Goal: Task Accomplishment & Management: Use online tool/utility

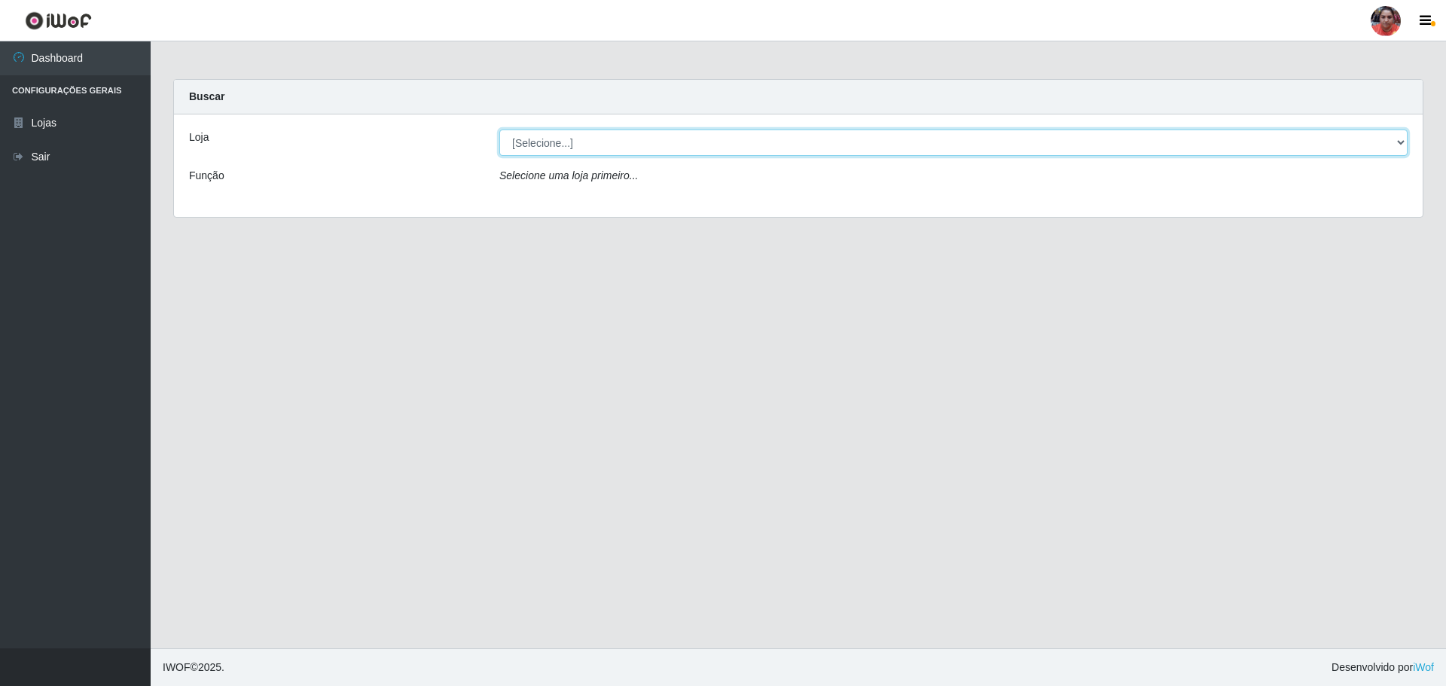
click at [1400, 143] on select "[Selecione...] Mar Vermelho - Loja 05" at bounding box center [953, 143] width 908 height 26
select select "252"
click at [499, 130] on select "[Selecione...] Mar Vermelho - Loja 05" at bounding box center [953, 143] width 908 height 26
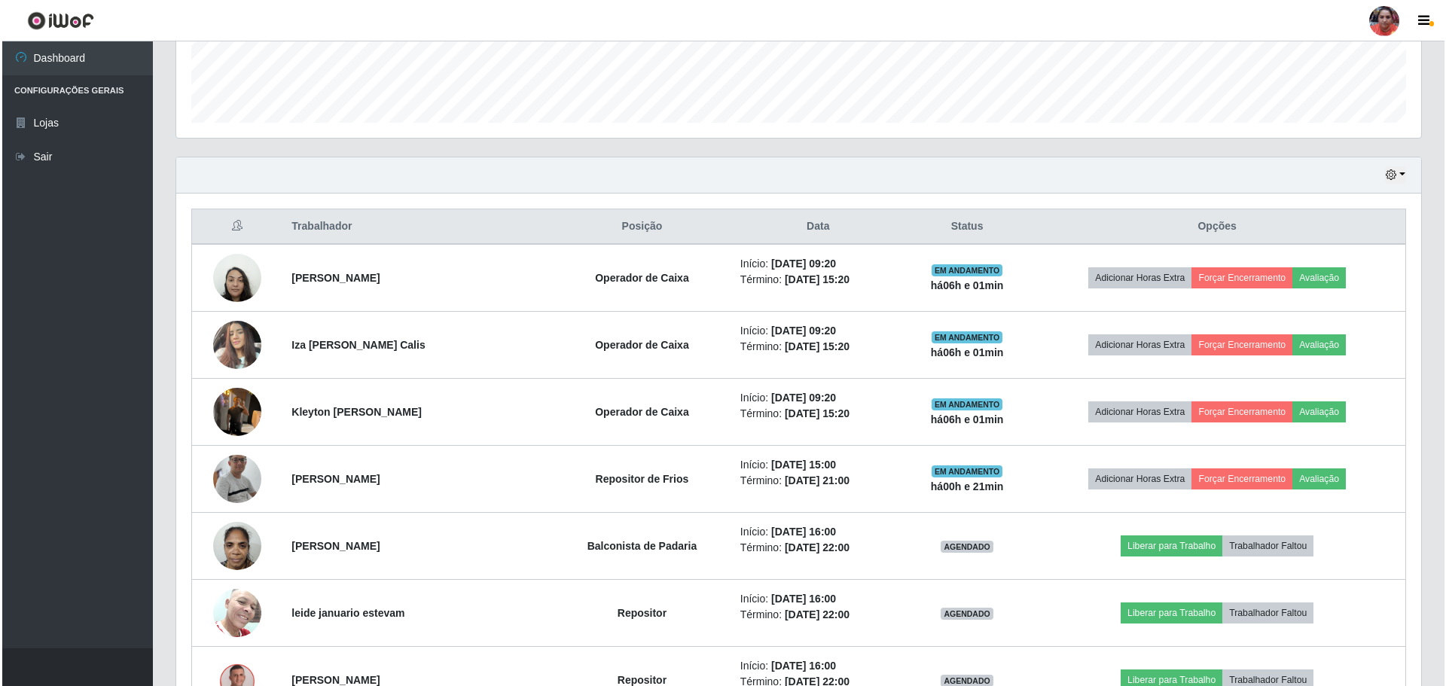
scroll to position [432, 0]
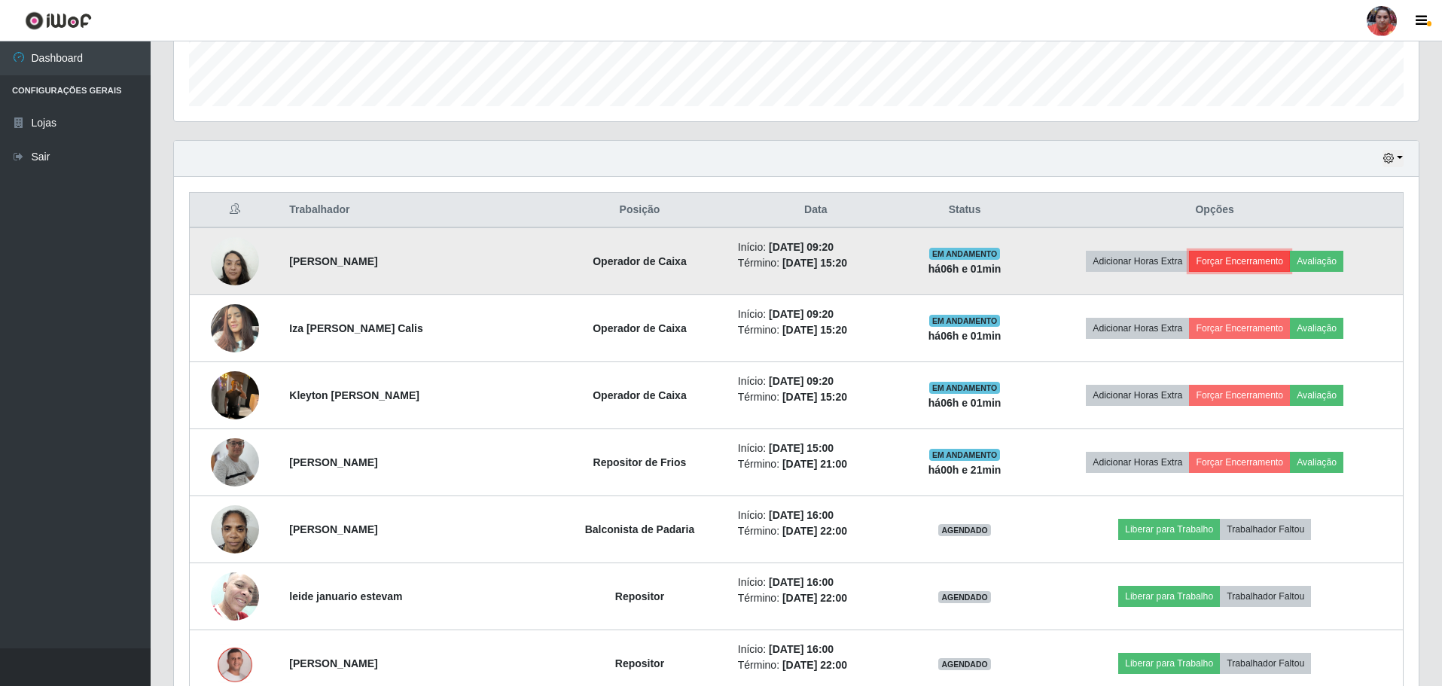
click at [1217, 256] on button "Forçar Encerramento" at bounding box center [1239, 261] width 101 height 21
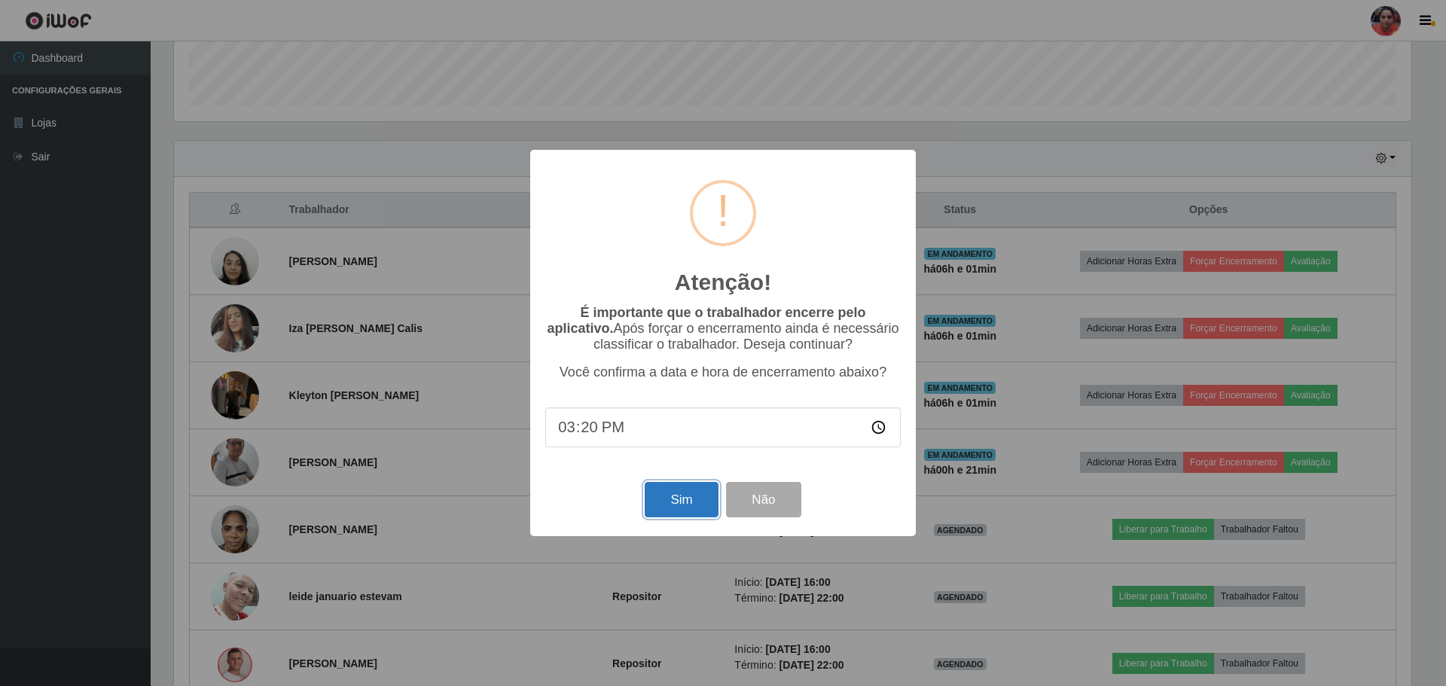
click at [693, 499] on button "Sim" at bounding box center [681, 499] width 73 height 35
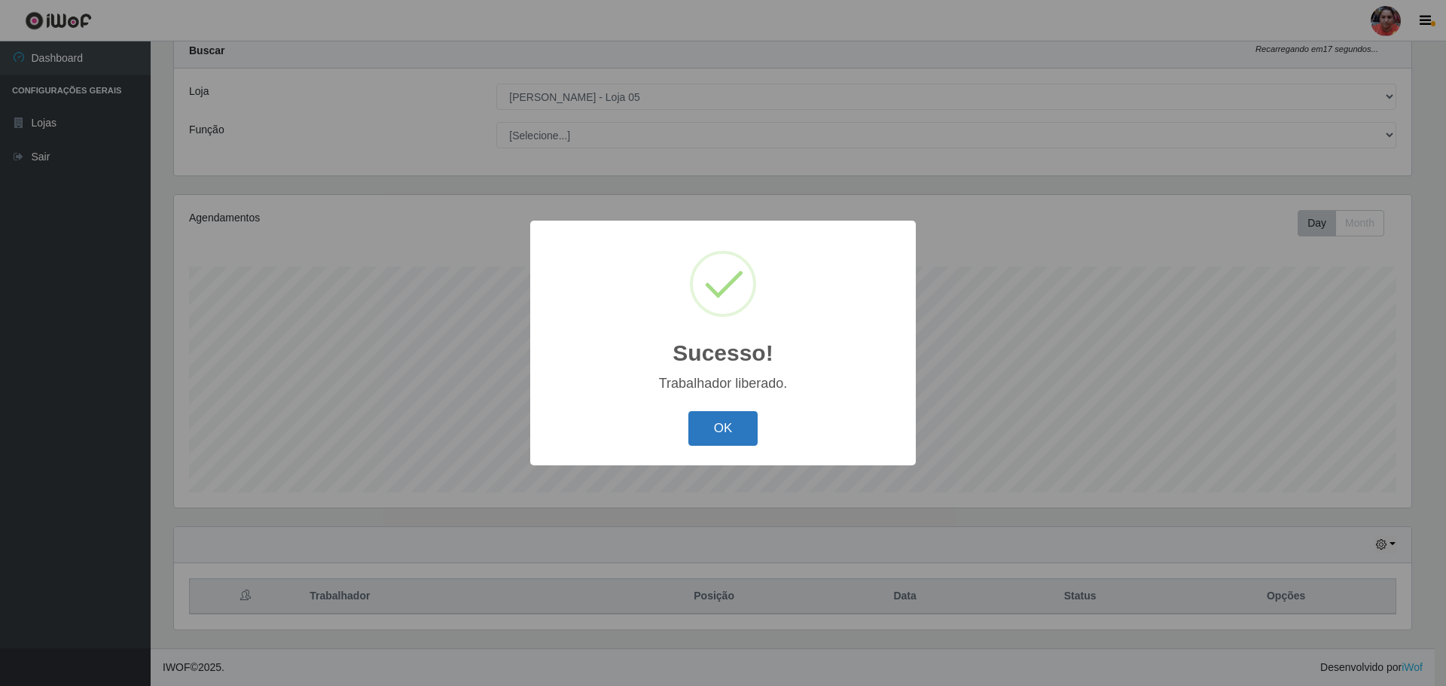
click at [712, 432] on button "OK" at bounding box center [723, 428] width 70 height 35
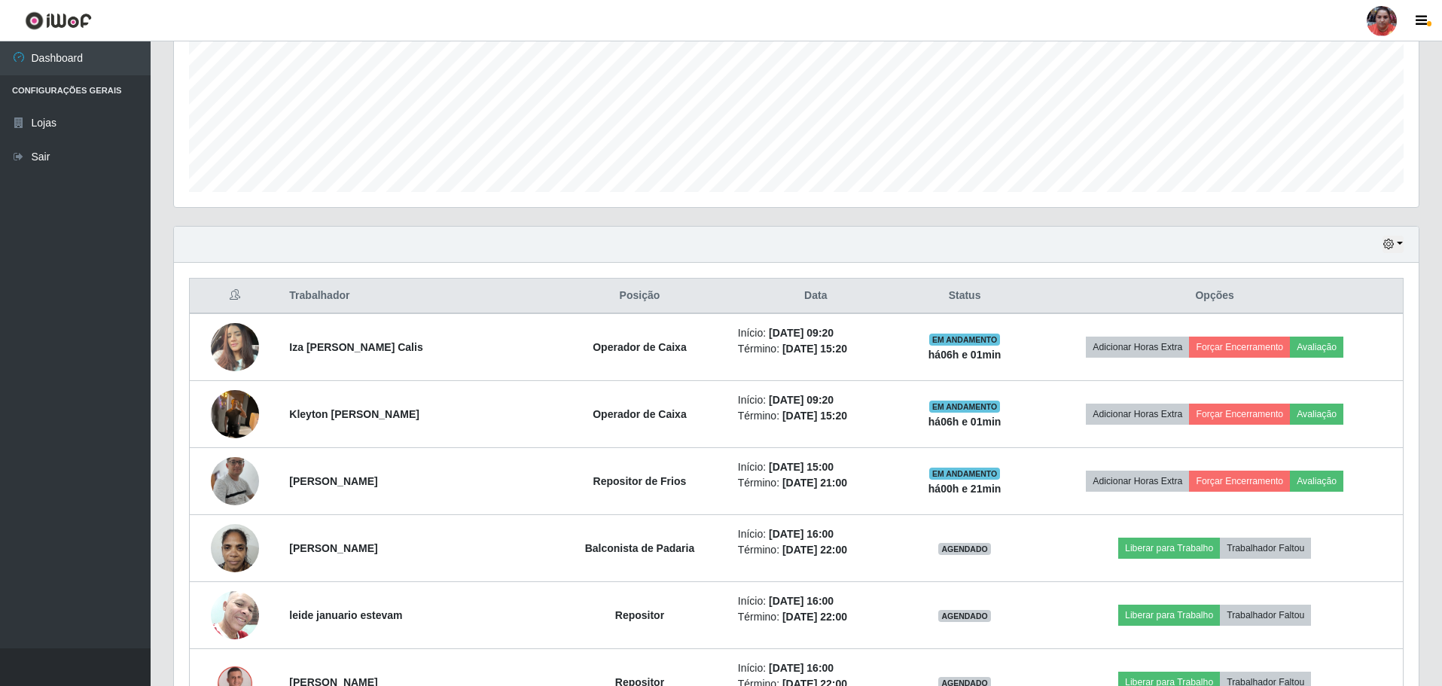
scroll to position [349, 0]
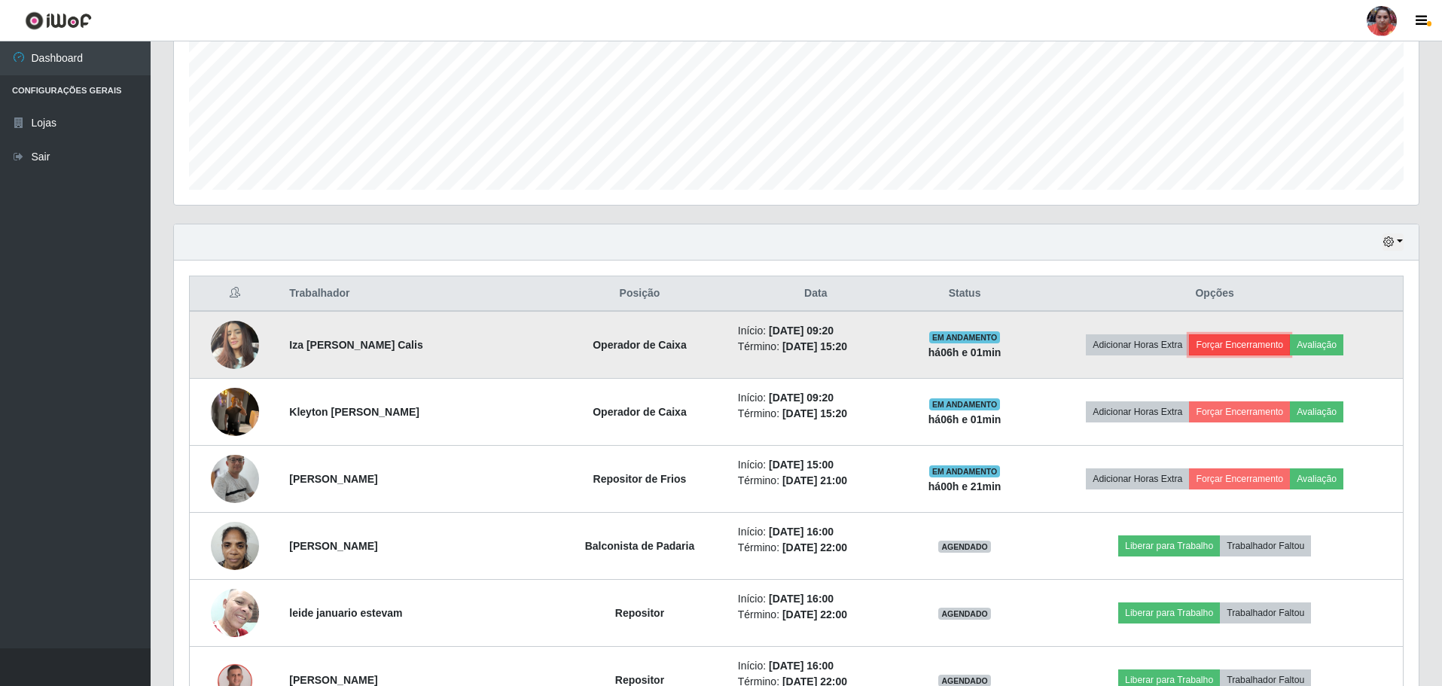
click at [1219, 344] on button "Forçar Encerramento" at bounding box center [1239, 344] width 101 height 21
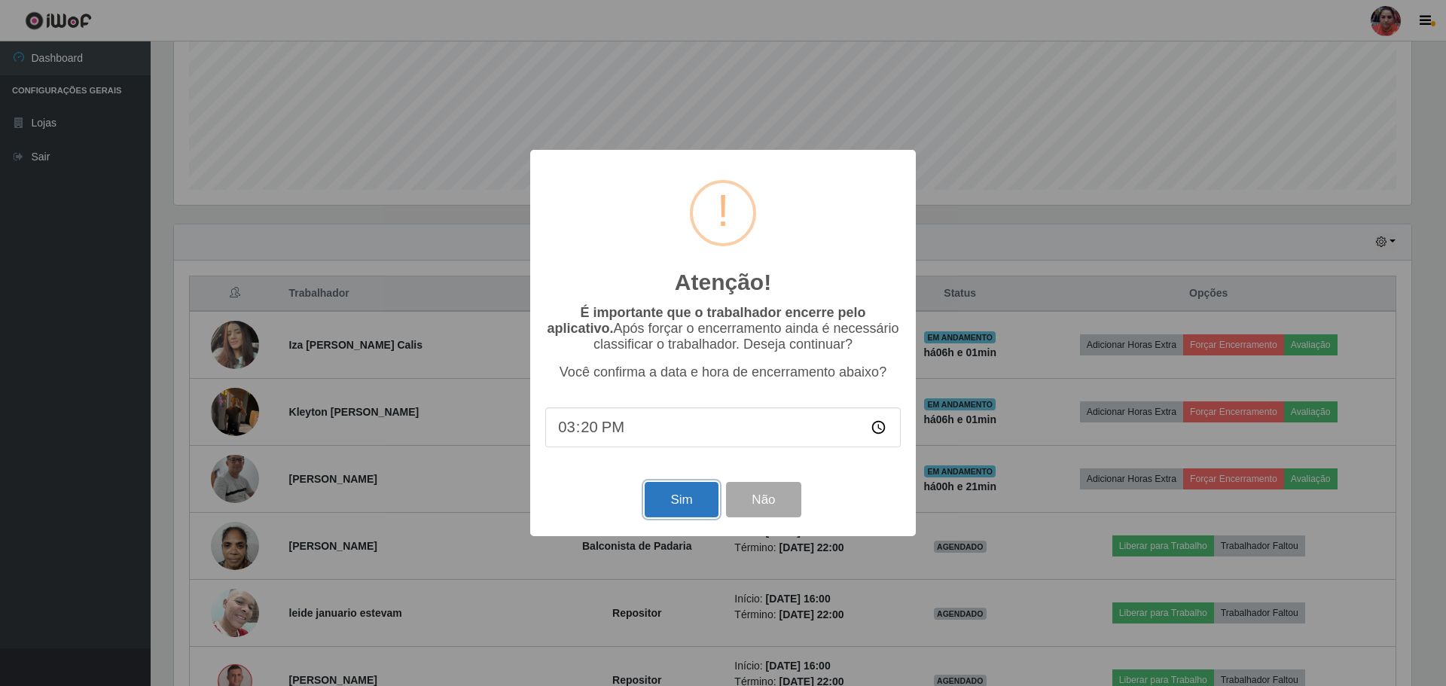
click at [690, 512] on button "Sim" at bounding box center [681, 499] width 73 height 35
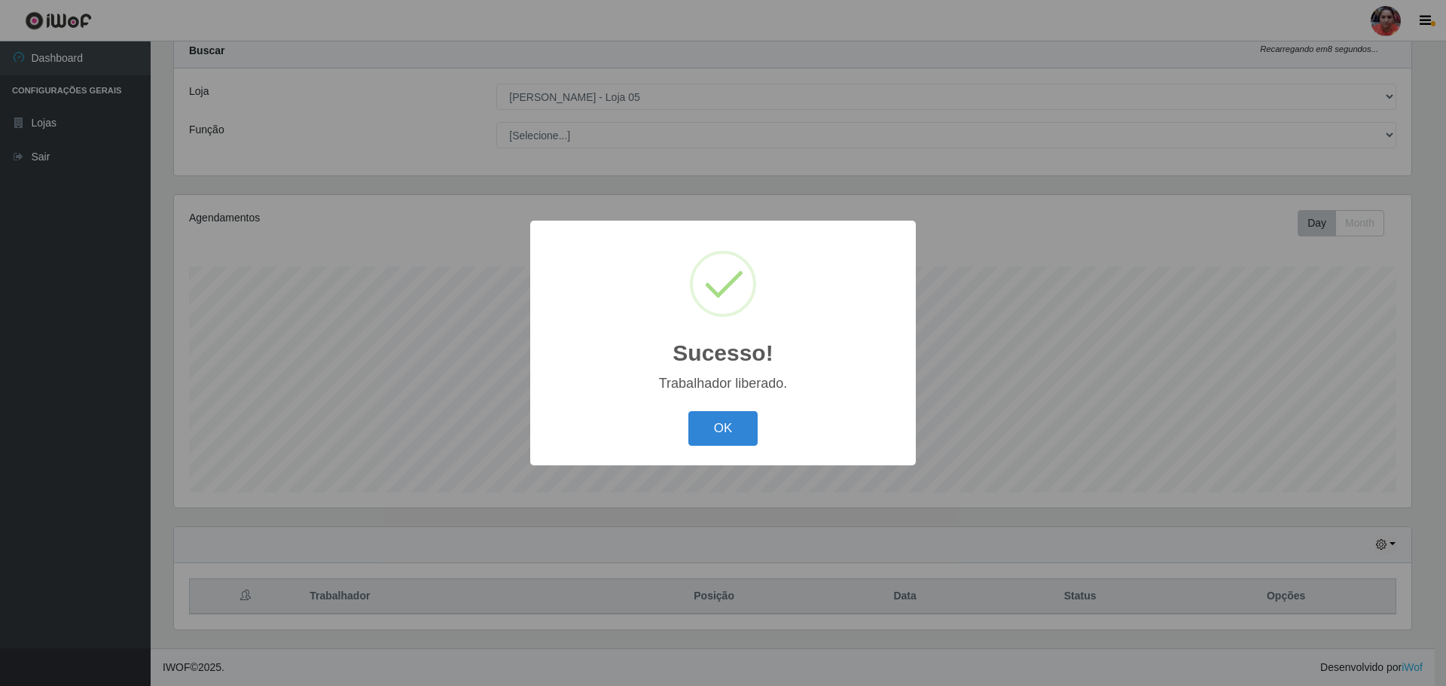
drag, startPoint x: 744, startPoint y: 422, endPoint x: 1384, endPoint y: 264, distance: 659.3
click at [744, 421] on button "OK" at bounding box center [723, 428] width 70 height 35
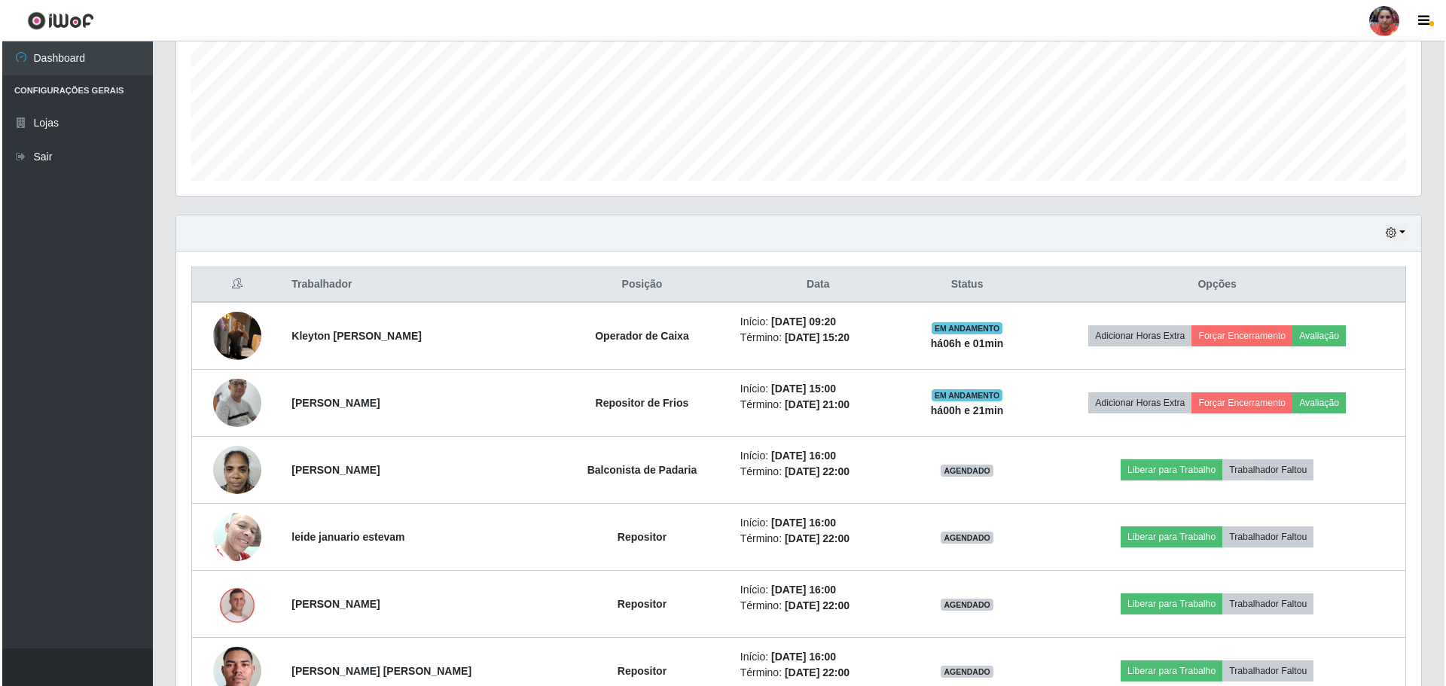
scroll to position [362, 0]
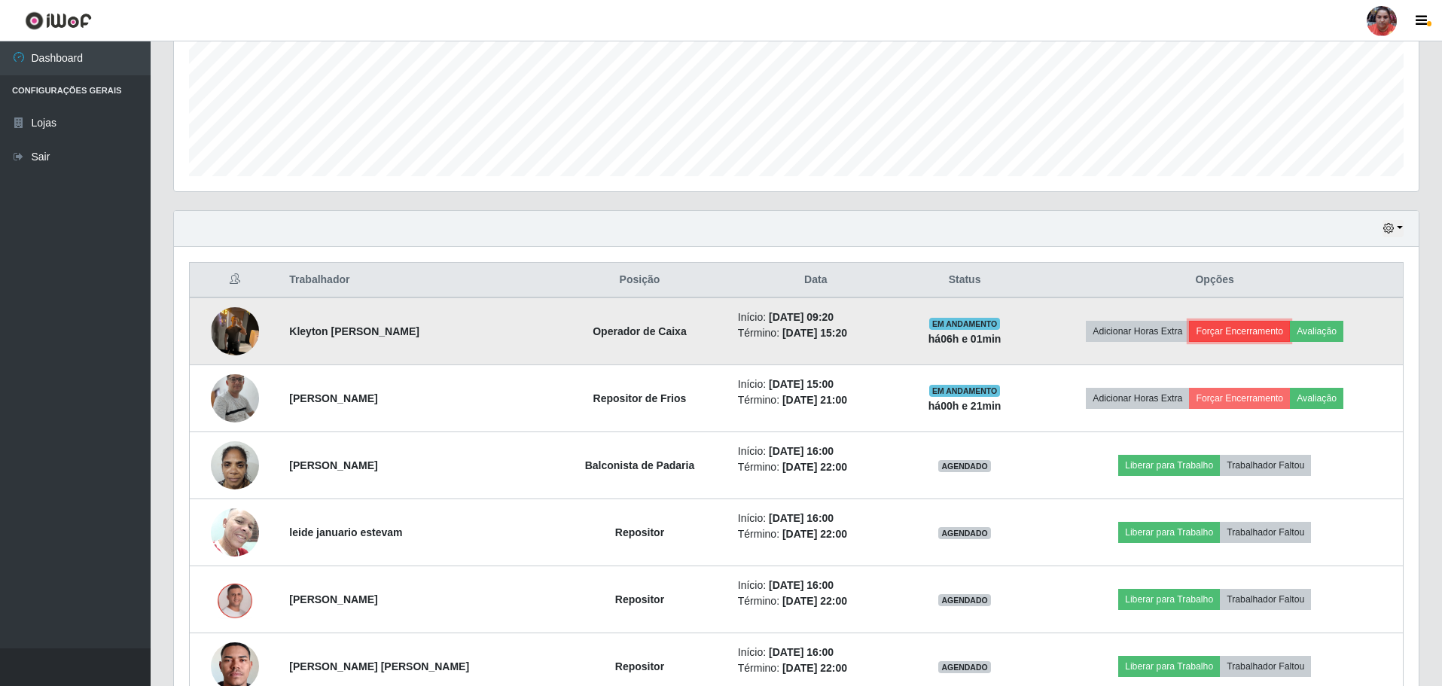
click at [1241, 324] on button "Forçar Encerramento" at bounding box center [1239, 331] width 101 height 21
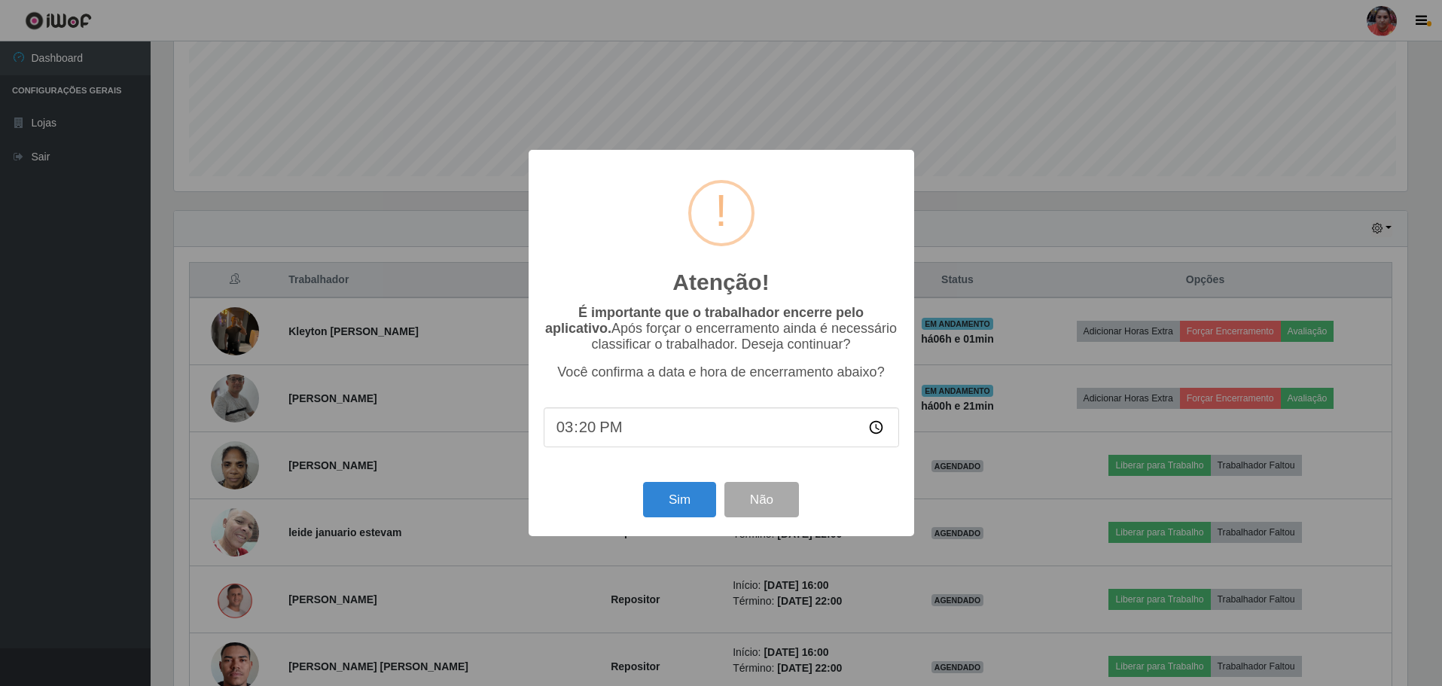
scroll to position [313, 1238]
click at [672, 501] on button "Sim" at bounding box center [681, 499] width 73 height 35
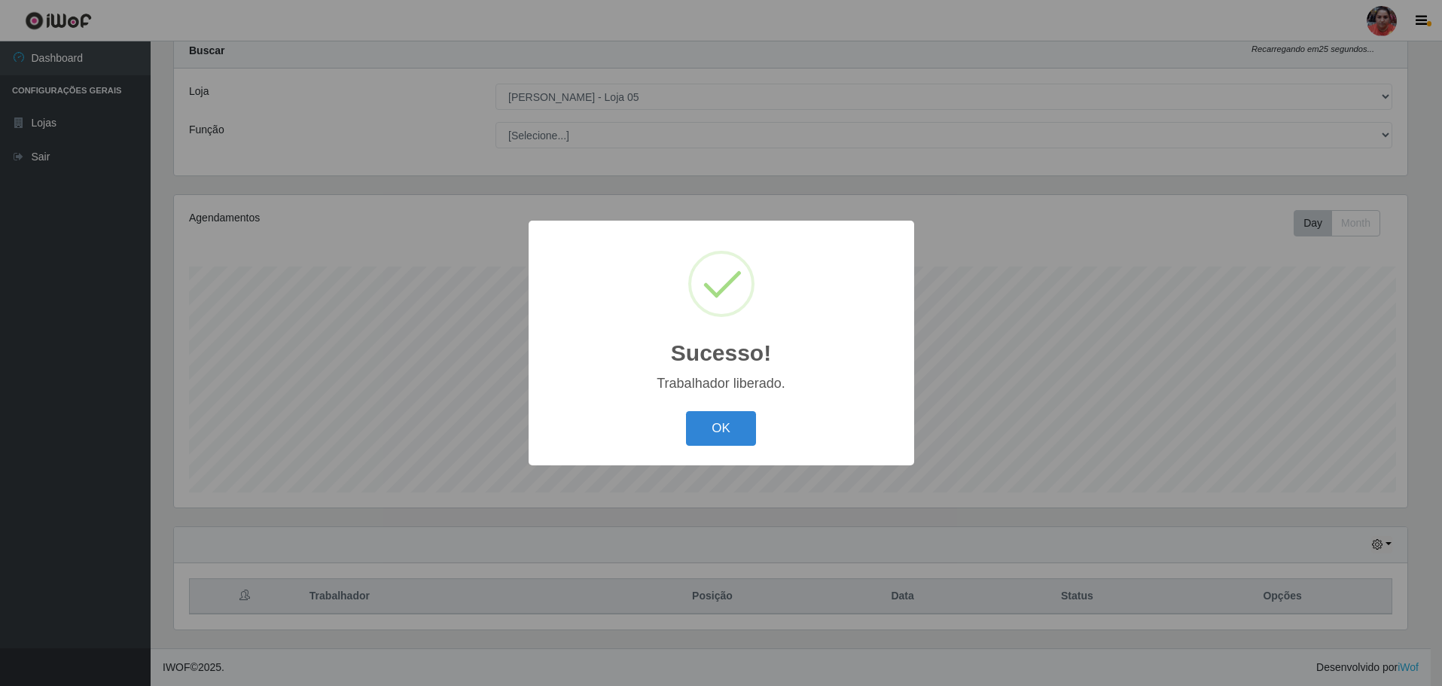
scroll to position [0, 0]
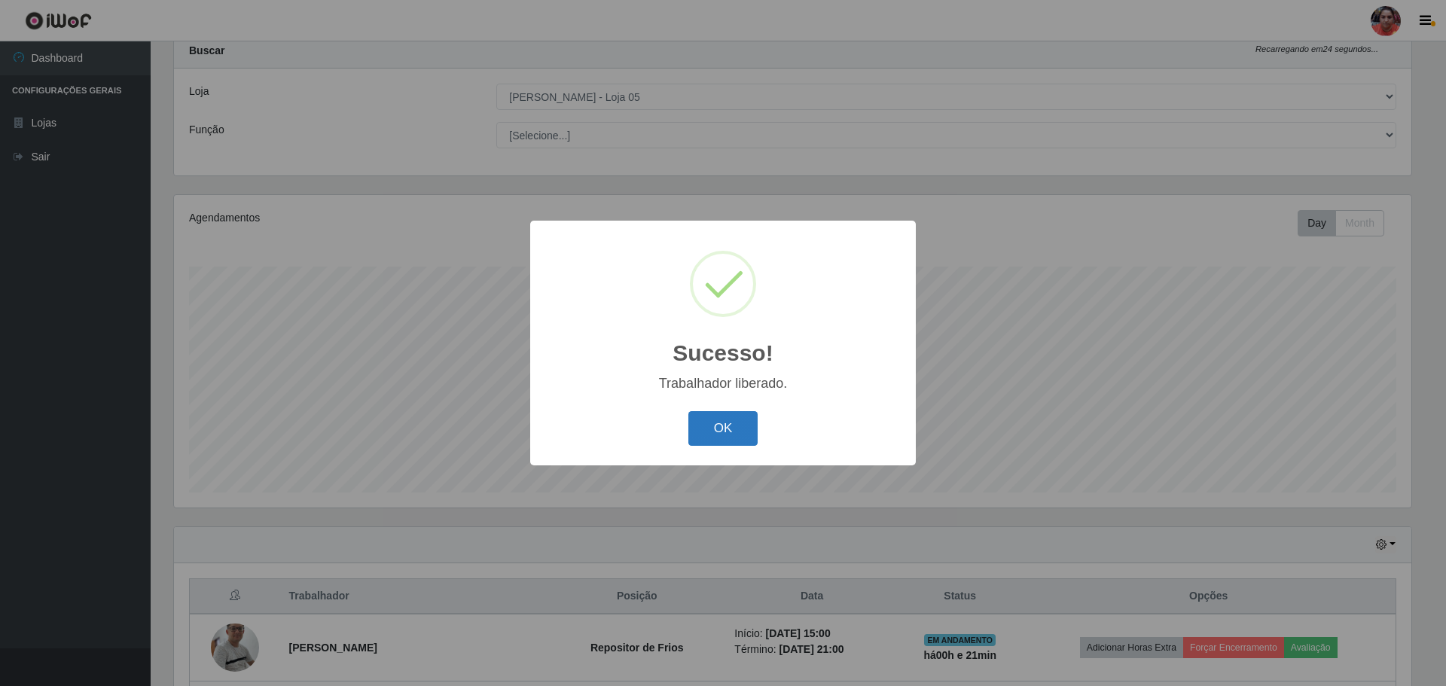
click at [733, 436] on button "OK" at bounding box center [723, 428] width 70 height 35
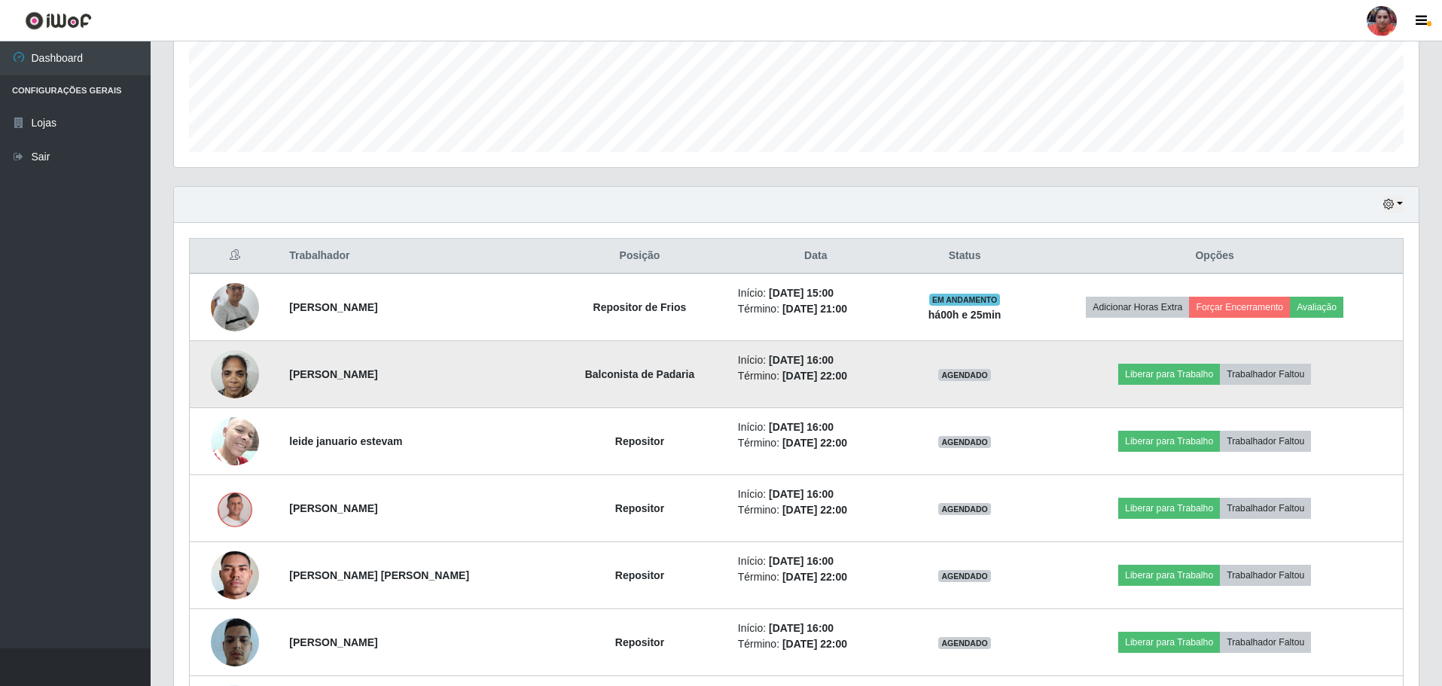
scroll to position [377, 0]
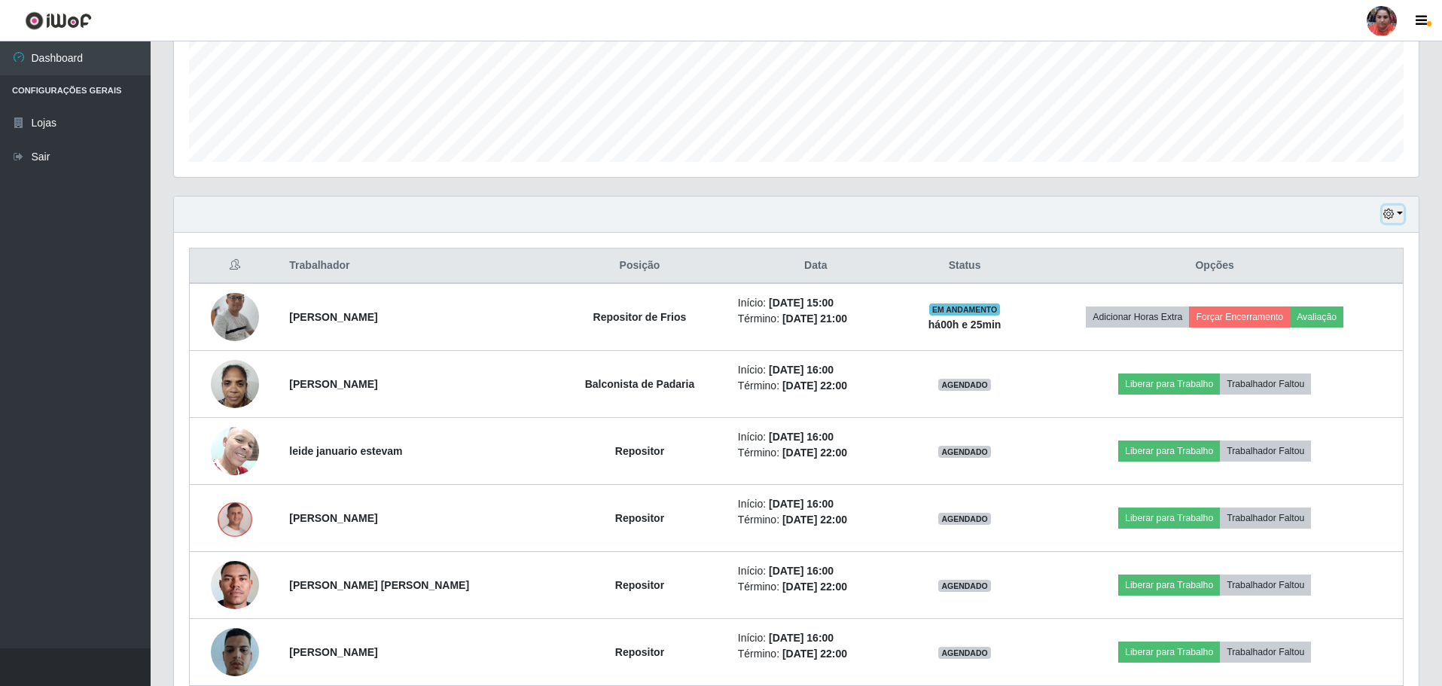
click at [1399, 212] on button "button" at bounding box center [1393, 214] width 21 height 17
click at [1352, 298] on button "3 dias" at bounding box center [1343, 304] width 119 height 32
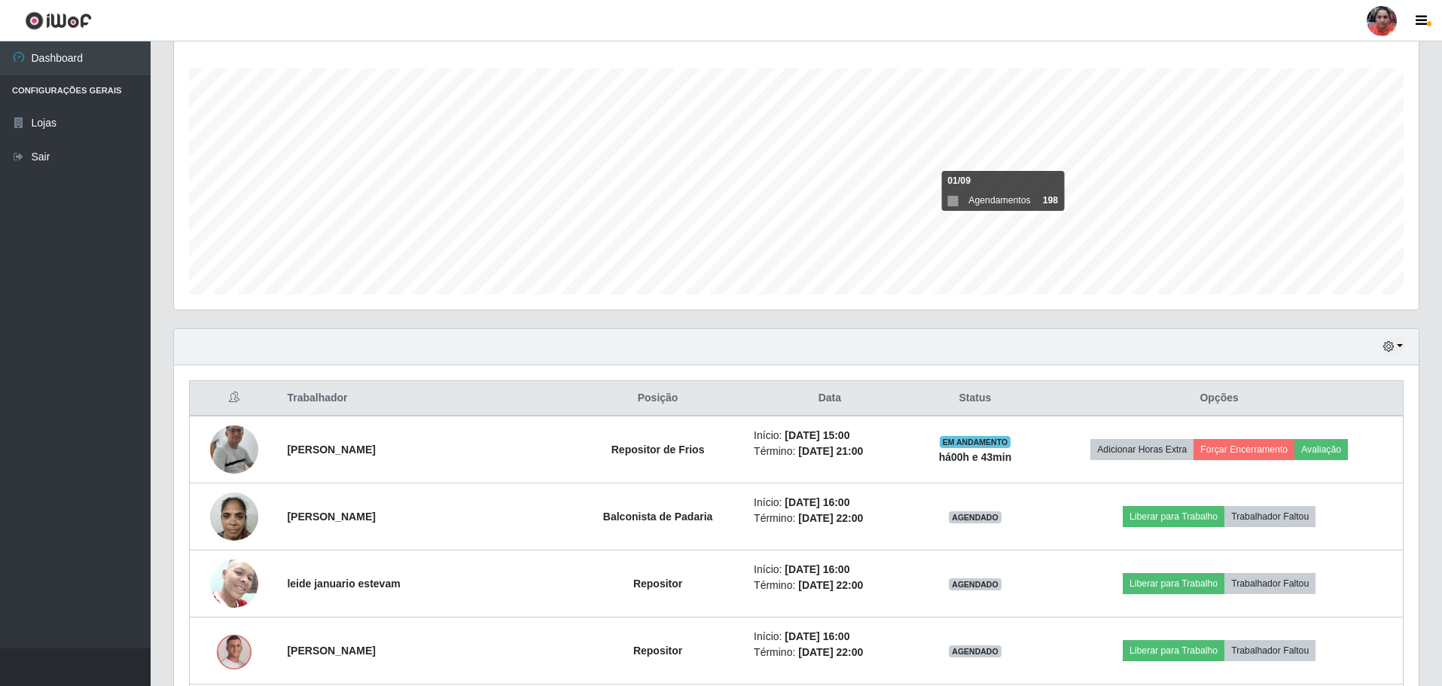
scroll to position [133, 0]
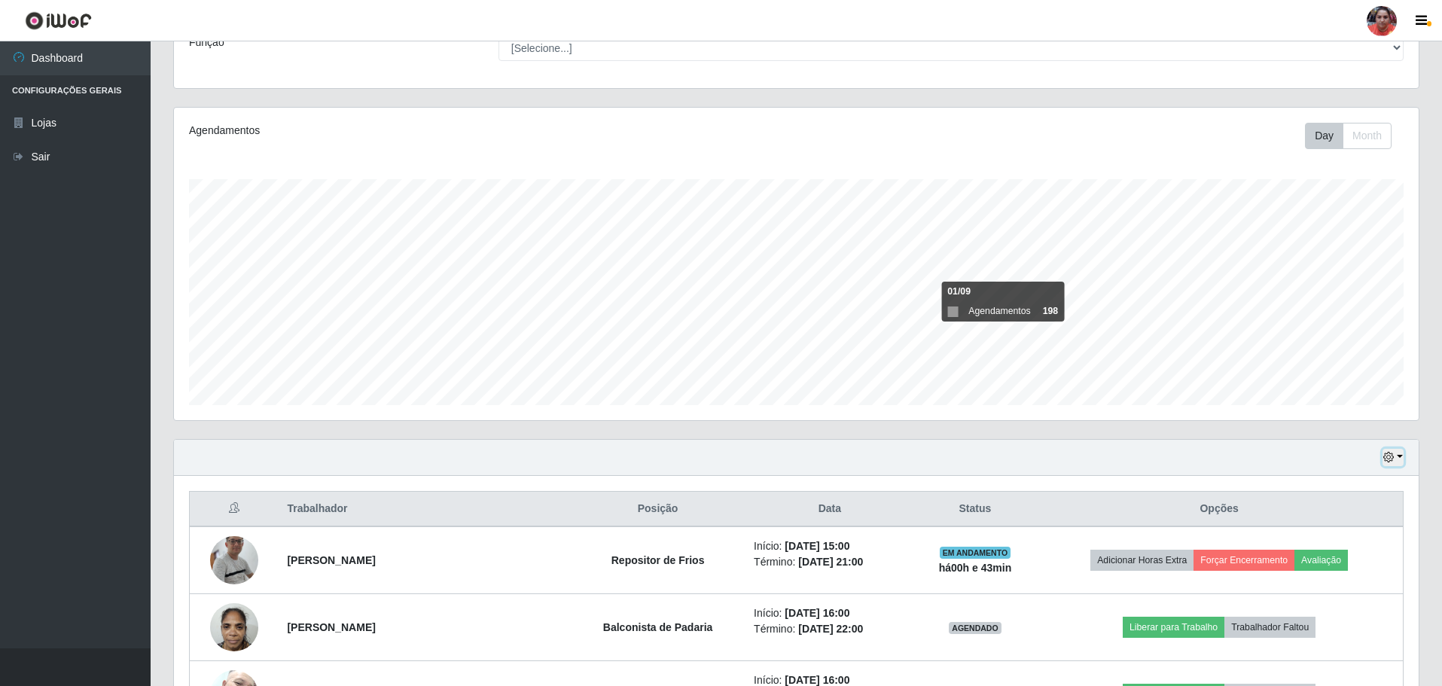
click at [1401, 456] on button "button" at bounding box center [1393, 457] width 21 height 17
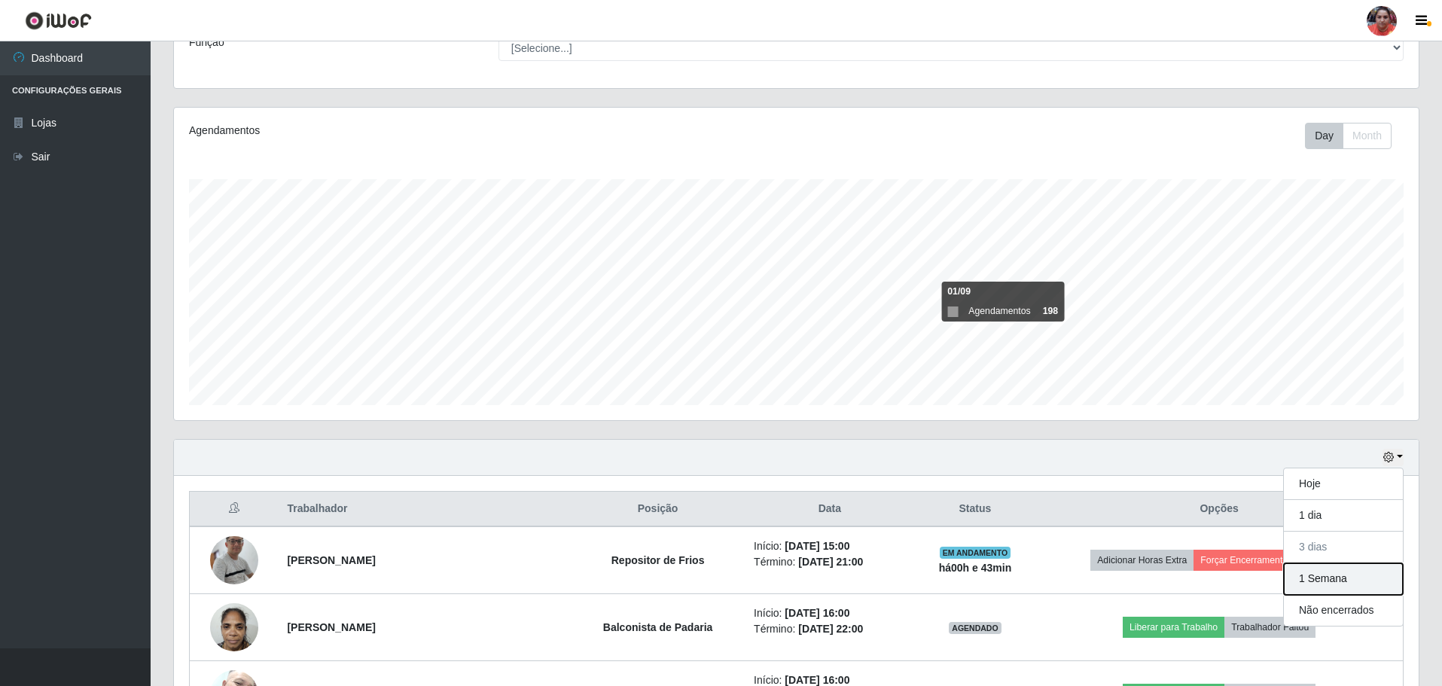
click at [1351, 583] on button "1 Semana" at bounding box center [1343, 579] width 119 height 32
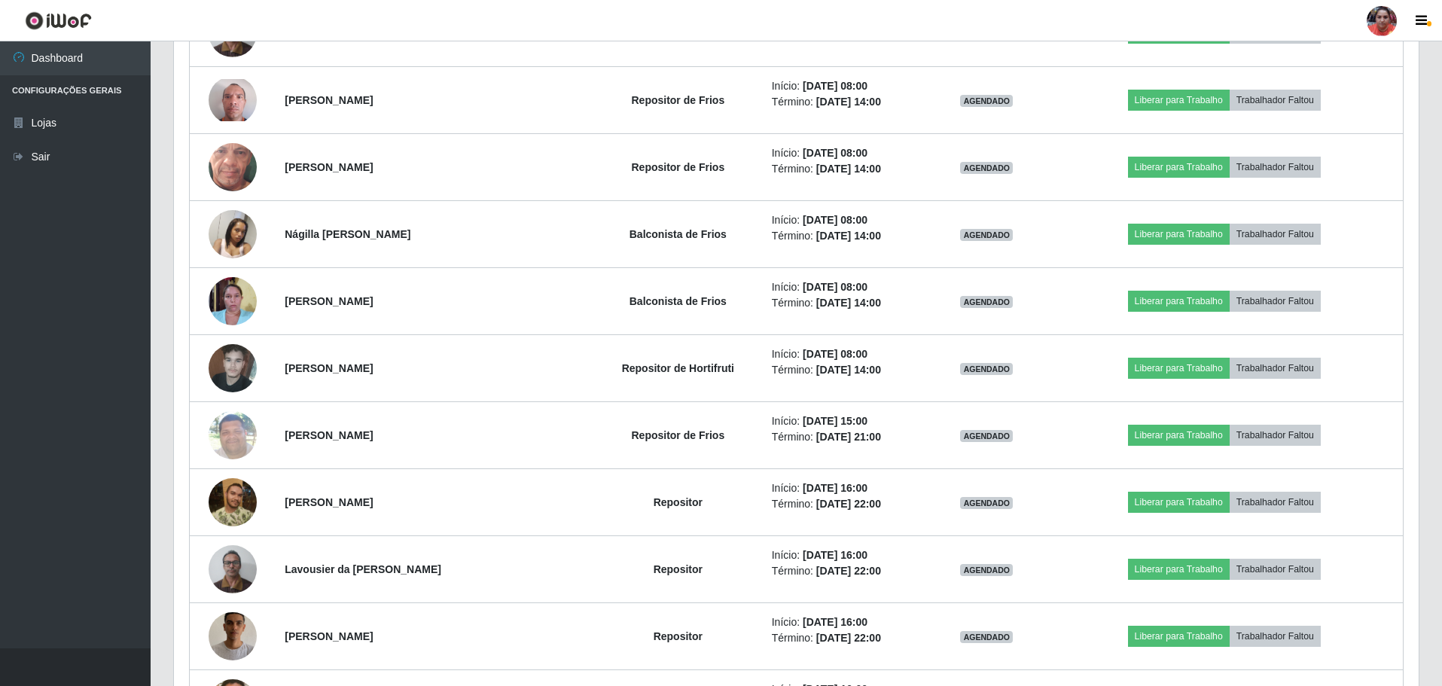
scroll to position [3835, 0]
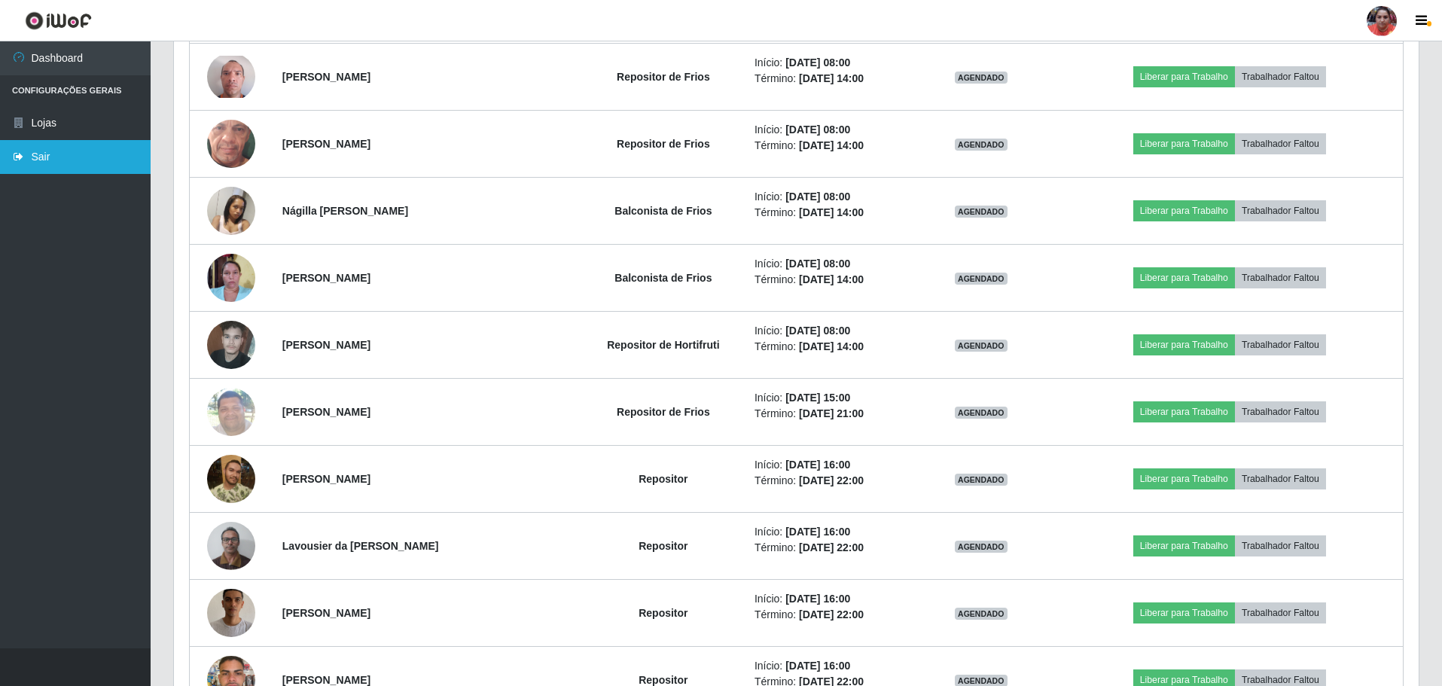
click at [76, 156] on link "Sair" at bounding box center [75, 157] width 151 height 34
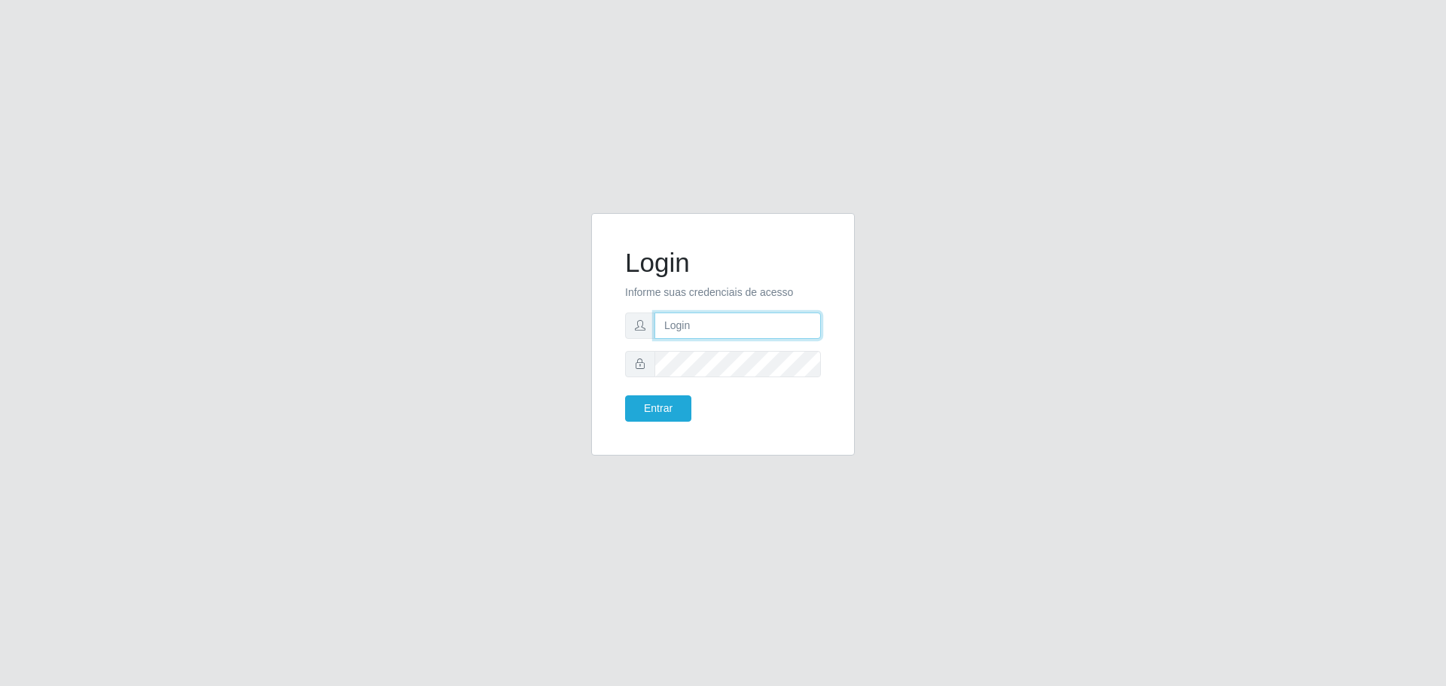
type input "[EMAIL_ADDRESS][DOMAIN_NAME]"
drag, startPoint x: 152, startPoint y: 169, endPoint x: 173, endPoint y: 136, distance: 39.3
